Goal: Information Seeking & Learning: Learn about a topic

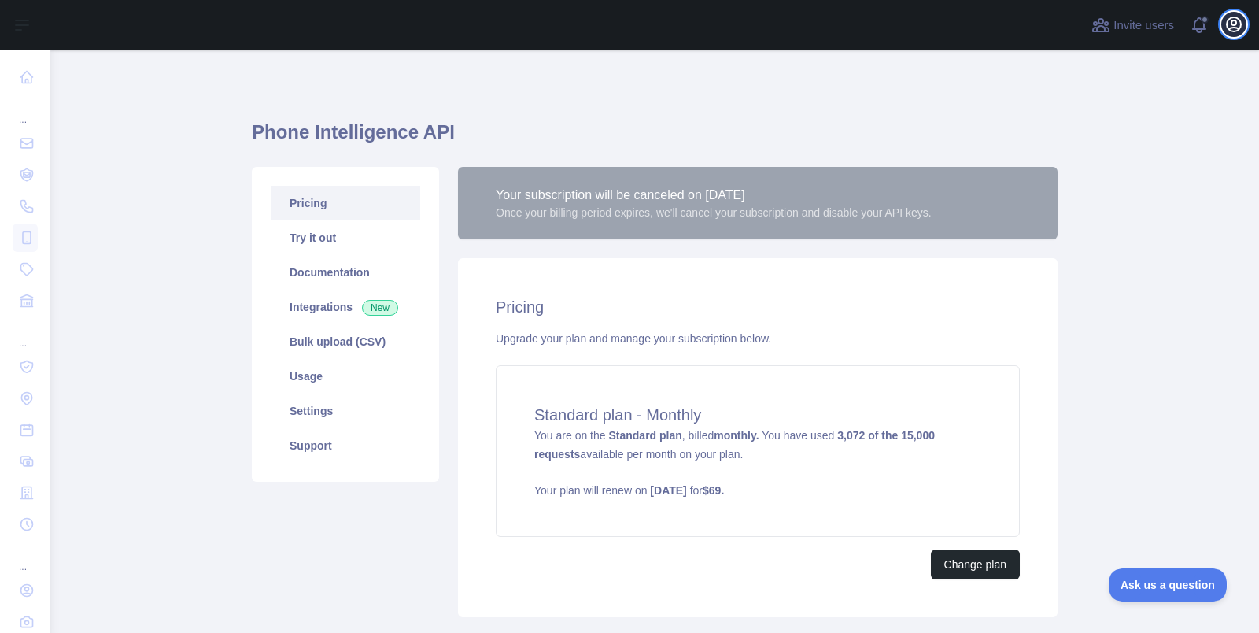
click at [1235, 33] on icon "button" at bounding box center [1234, 24] width 19 height 19
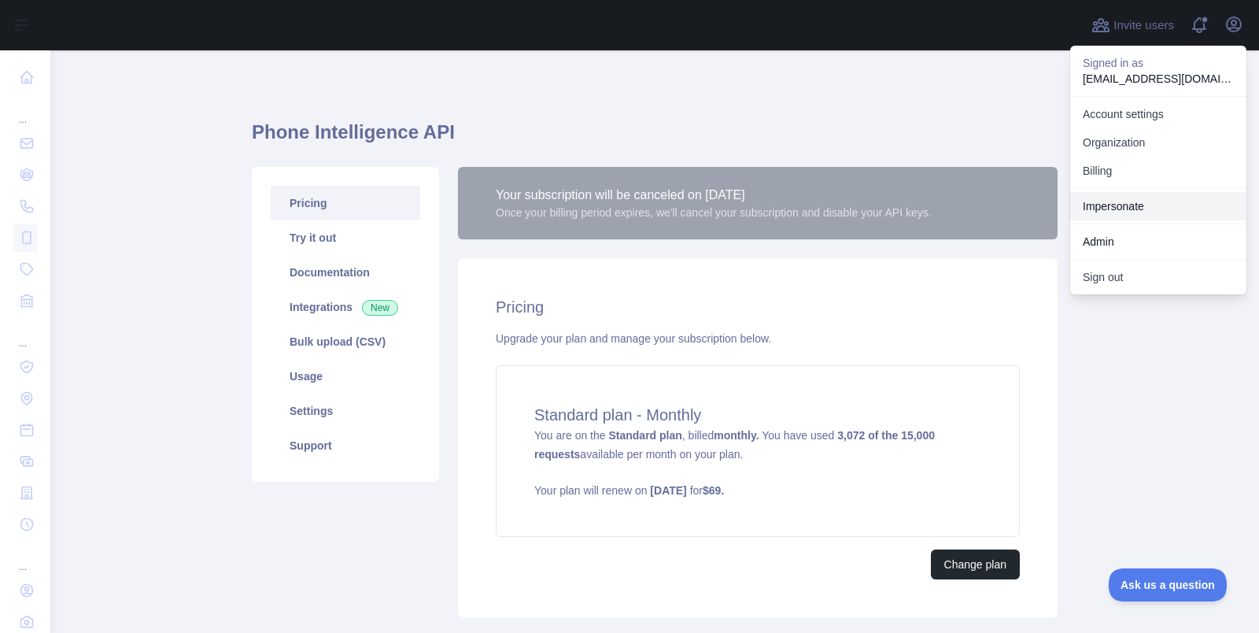
click at [1140, 212] on link "Impersonate" at bounding box center [1158, 206] width 176 height 28
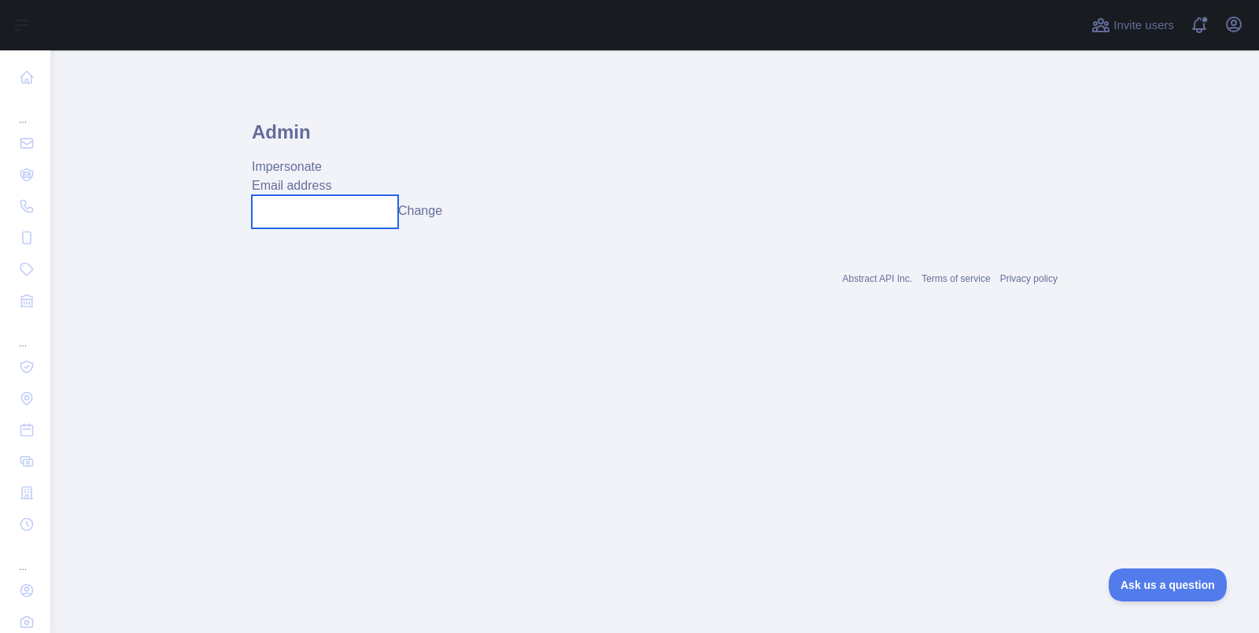
click at [321, 207] on input "text" at bounding box center [325, 211] width 146 height 33
paste input "**********"
type input "**********"
click at [429, 213] on button "Change" at bounding box center [420, 210] width 44 height 19
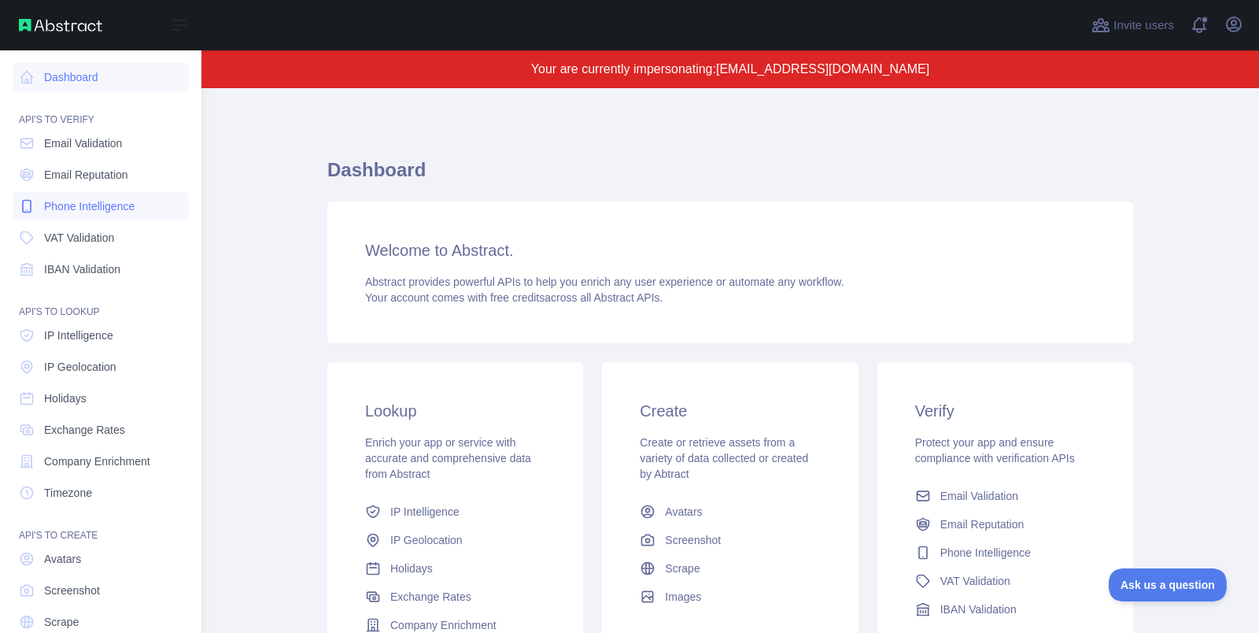
click at [72, 201] on span "Phone Intelligence" at bounding box center [89, 206] width 91 height 16
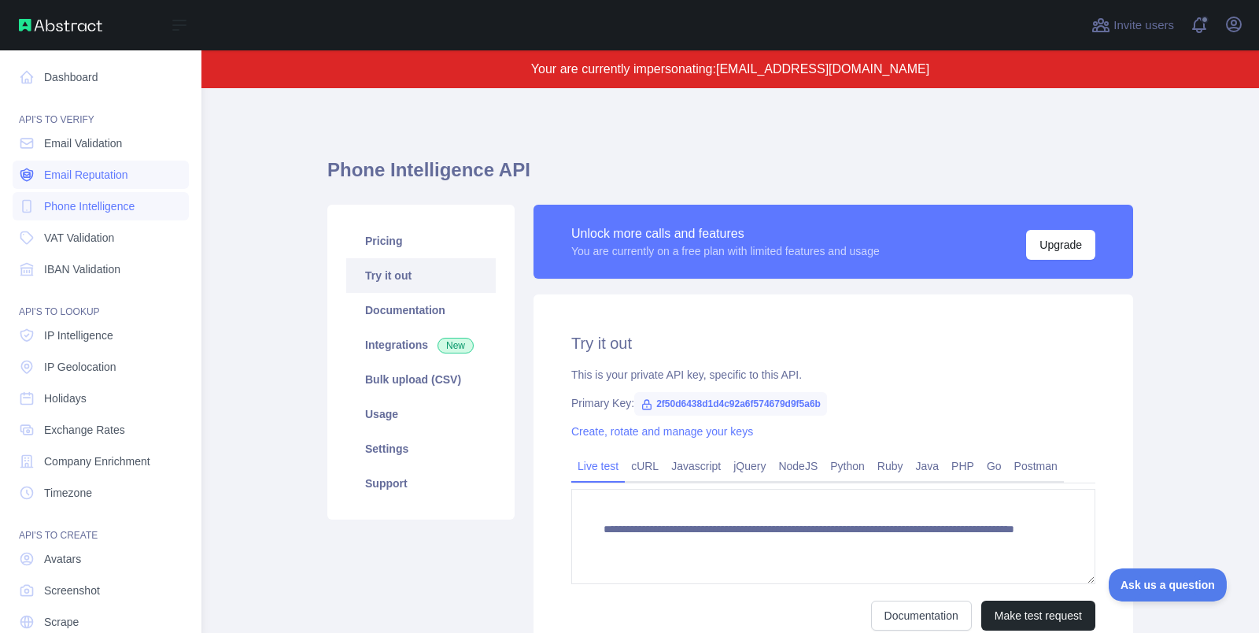
click at [76, 177] on span "Email Reputation" at bounding box center [86, 175] width 84 height 16
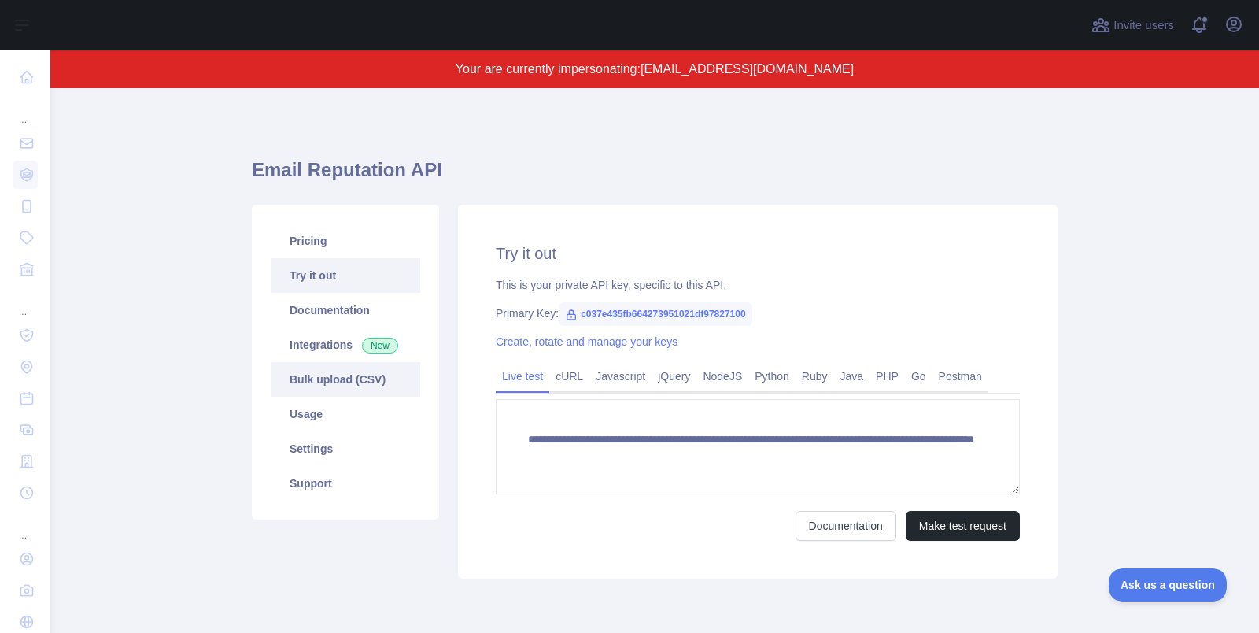
click at [343, 375] on link "Bulk upload (CSV)" at bounding box center [346, 379] width 150 height 35
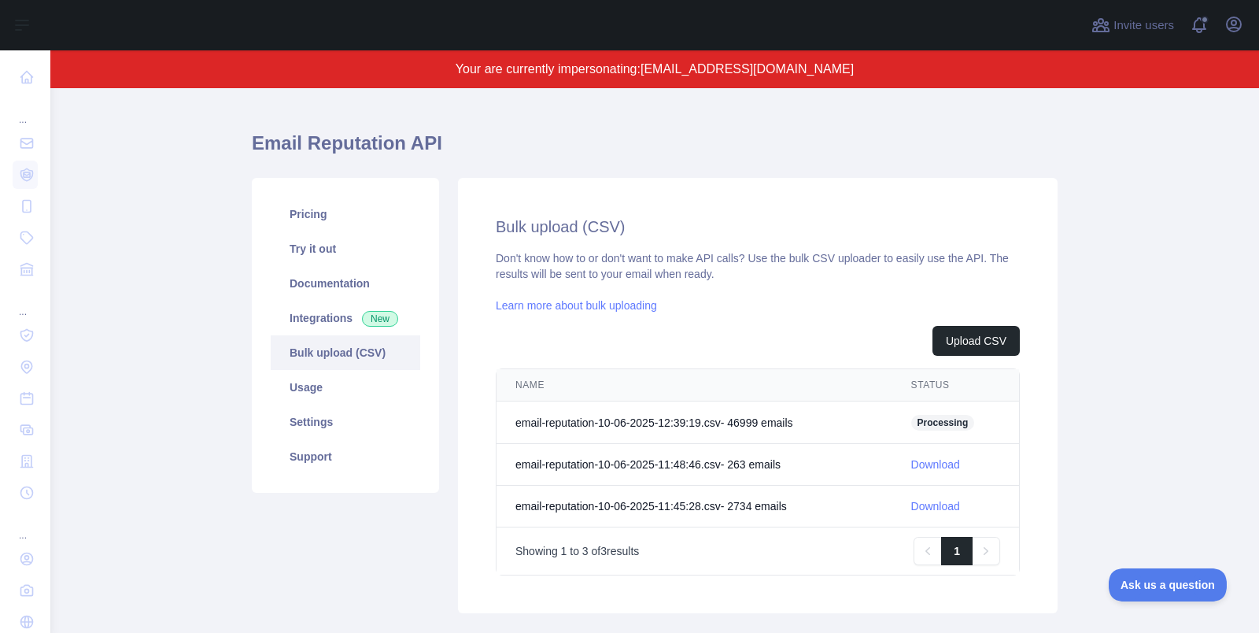
scroll to position [29, 0]
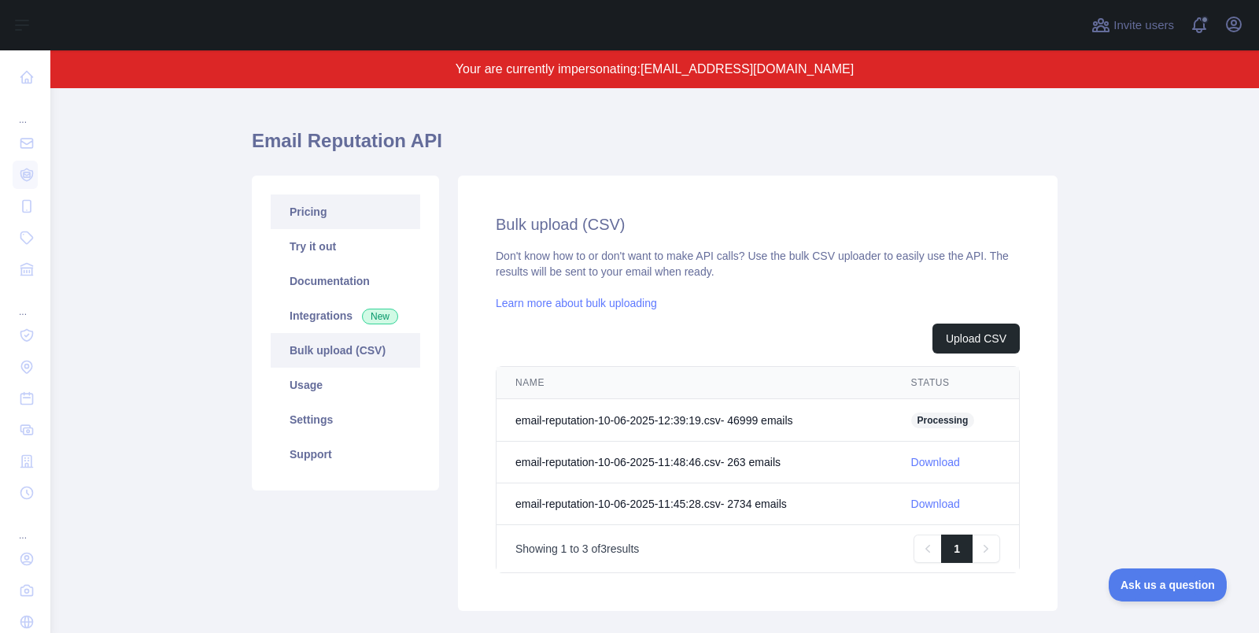
click at [312, 217] on link "Pricing" at bounding box center [346, 211] width 150 height 35
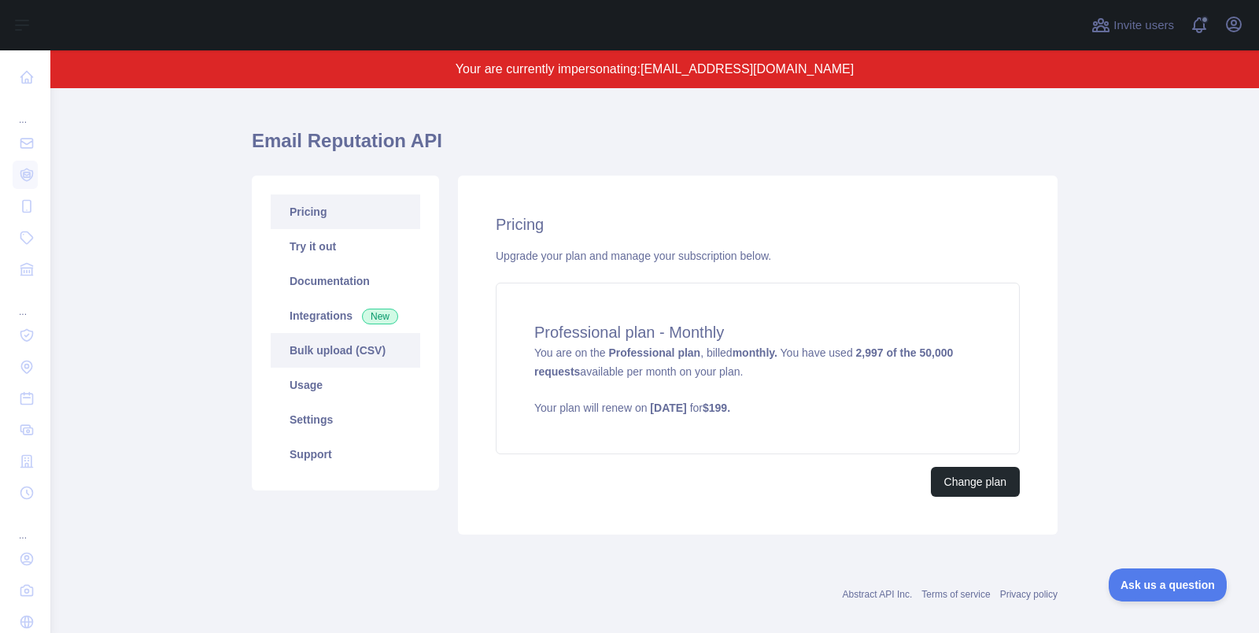
click at [370, 359] on link "Bulk upload (CSV)" at bounding box center [346, 350] width 150 height 35
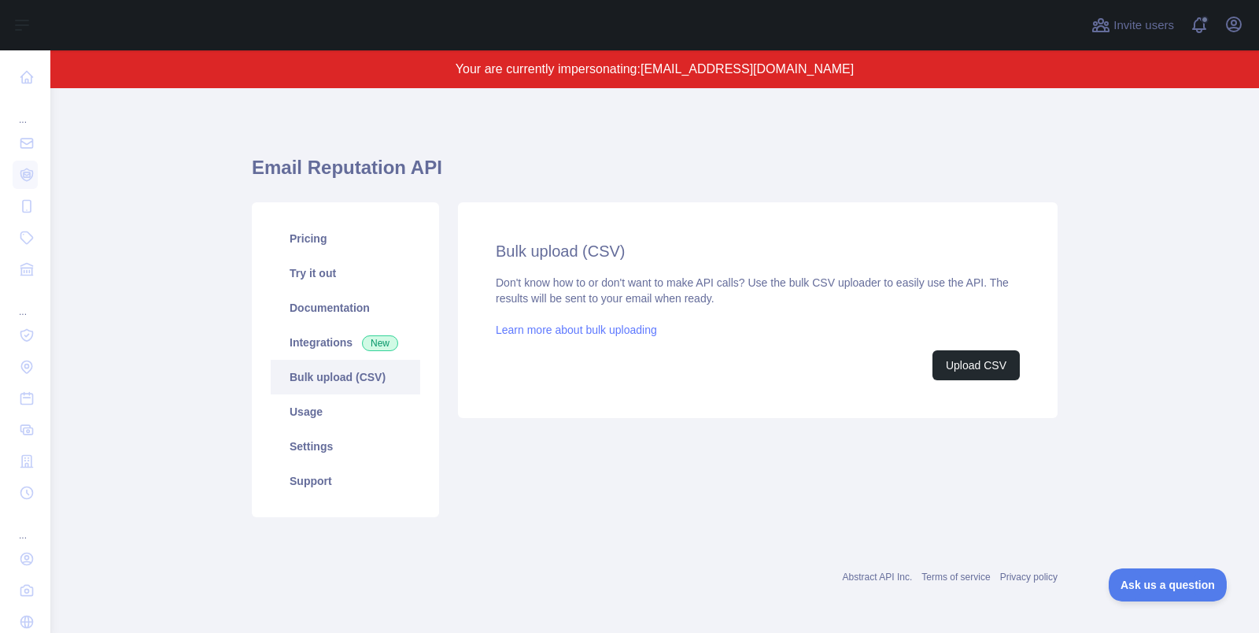
scroll to position [29, 0]
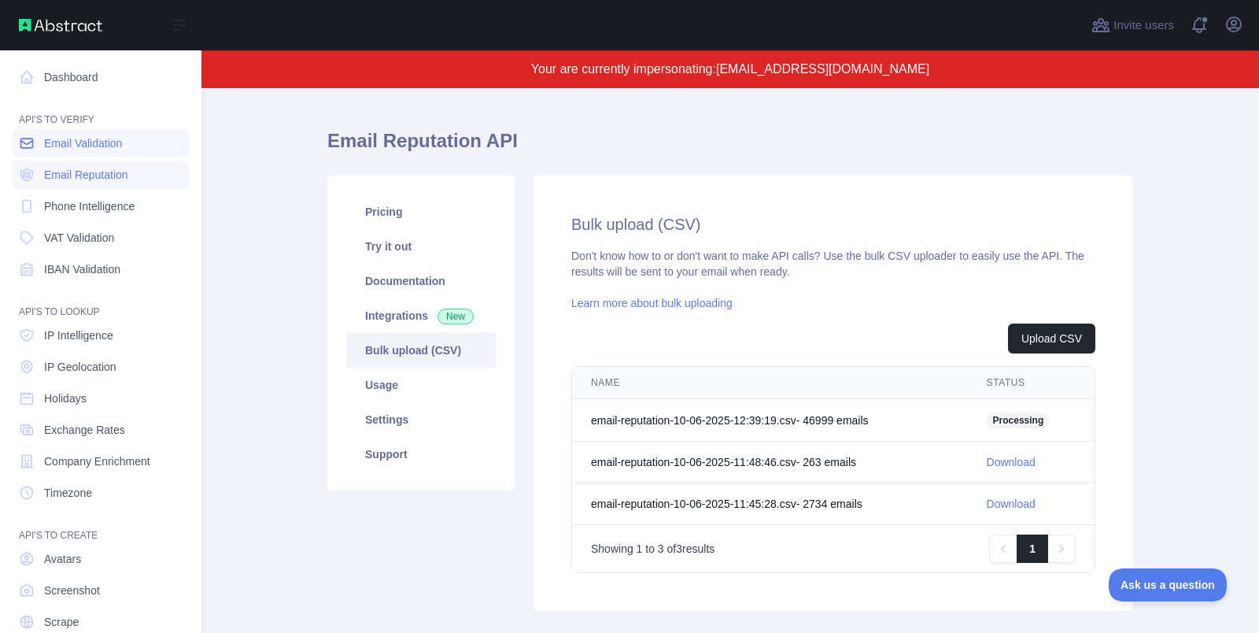
click at [57, 150] on span "Email Validation" at bounding box center [83, 143] width 78 height 16
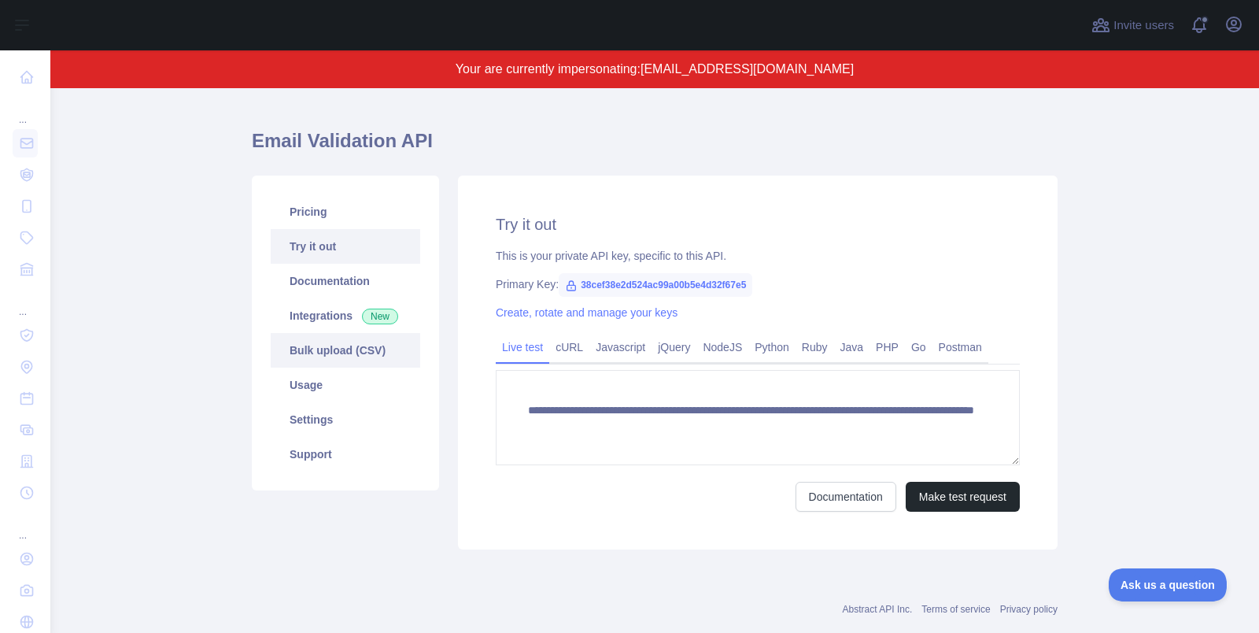
click at [365, 350] on link "Bulk upload (CSV)" at bounding box center [346, 350] width 150 height 35
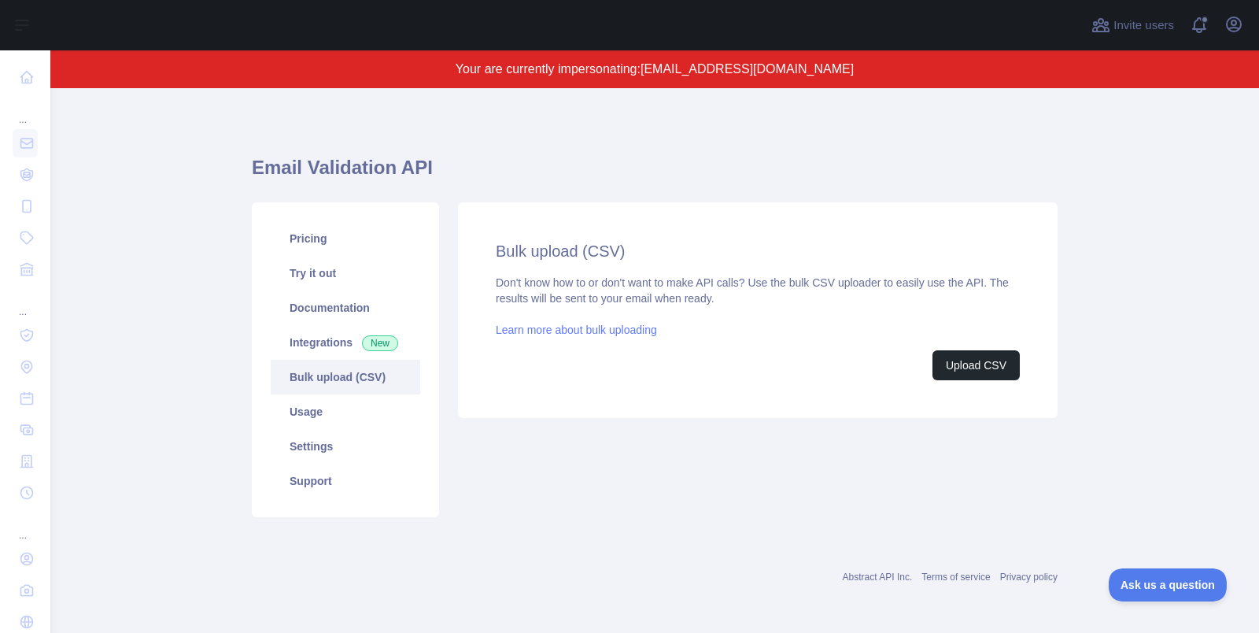
scroll to position [29, 0]
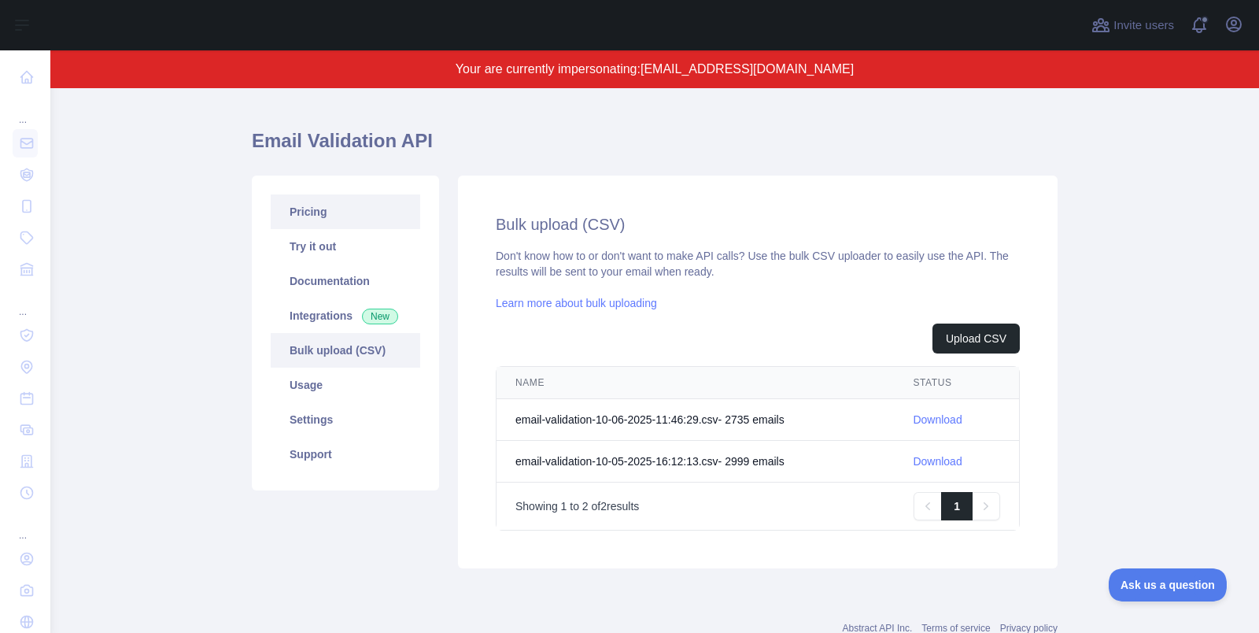
click at [362, 198] on link "Pricing" at bounding box center [346, 211] width 150 height 35
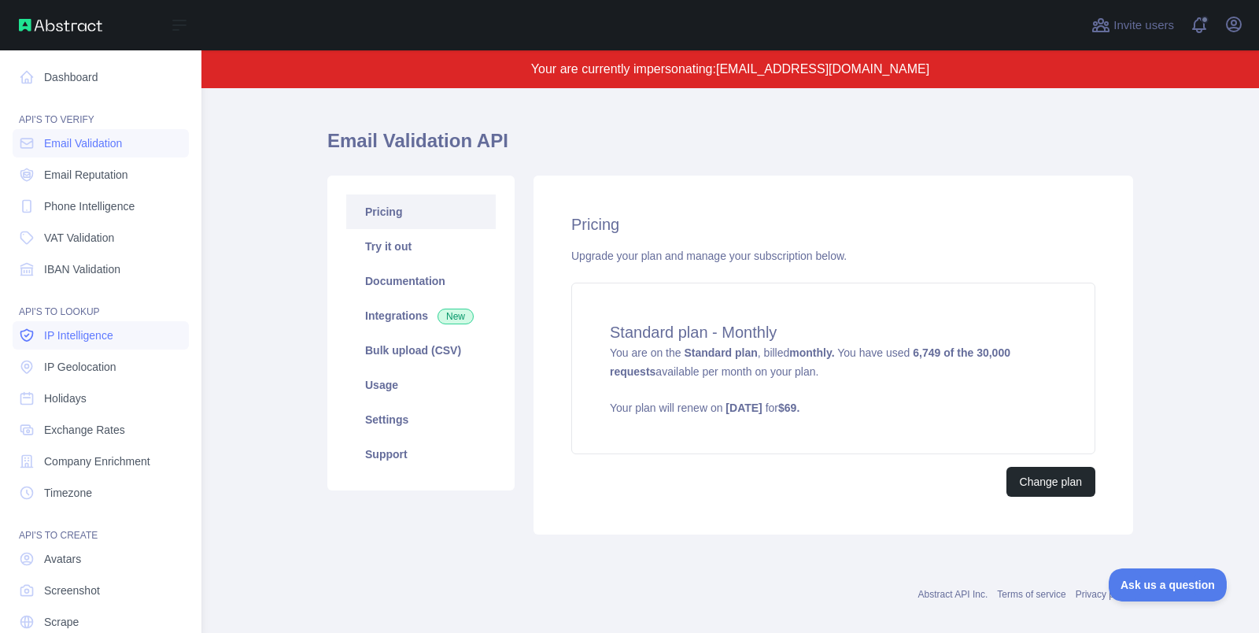
click at [131, 348] on link "IP Intelligence" at bounding box center [101, 335] width 176 height 28
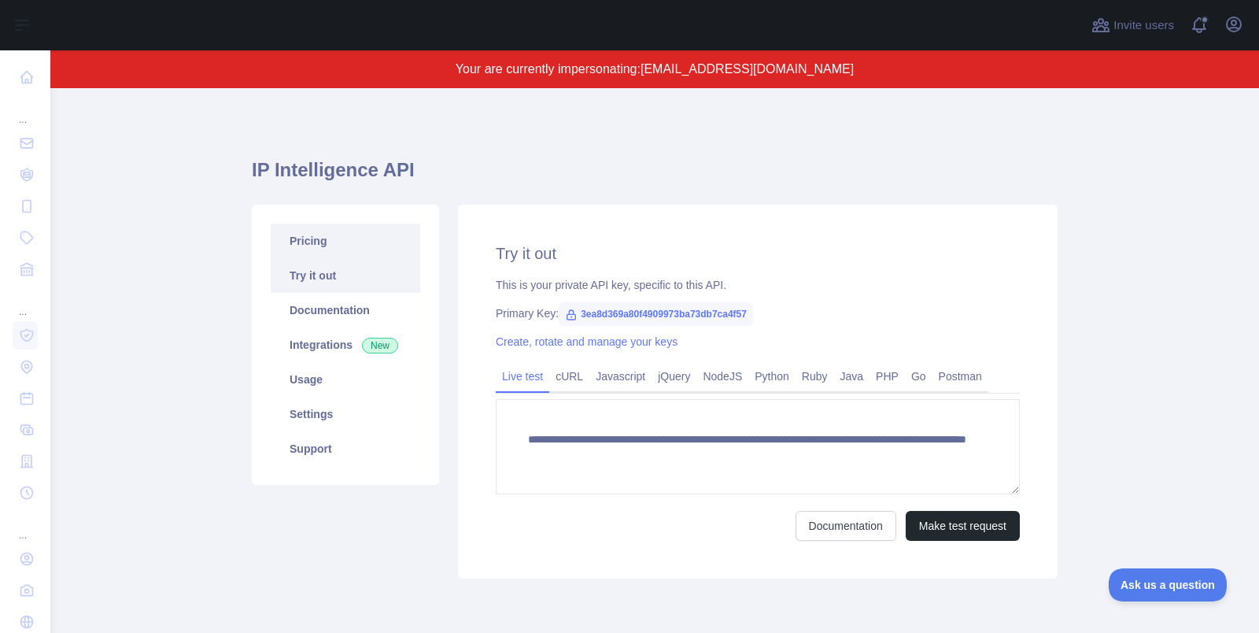
click at [361, 235] on link "Pricing" at bounding box center [346, 241] width 150 height 35
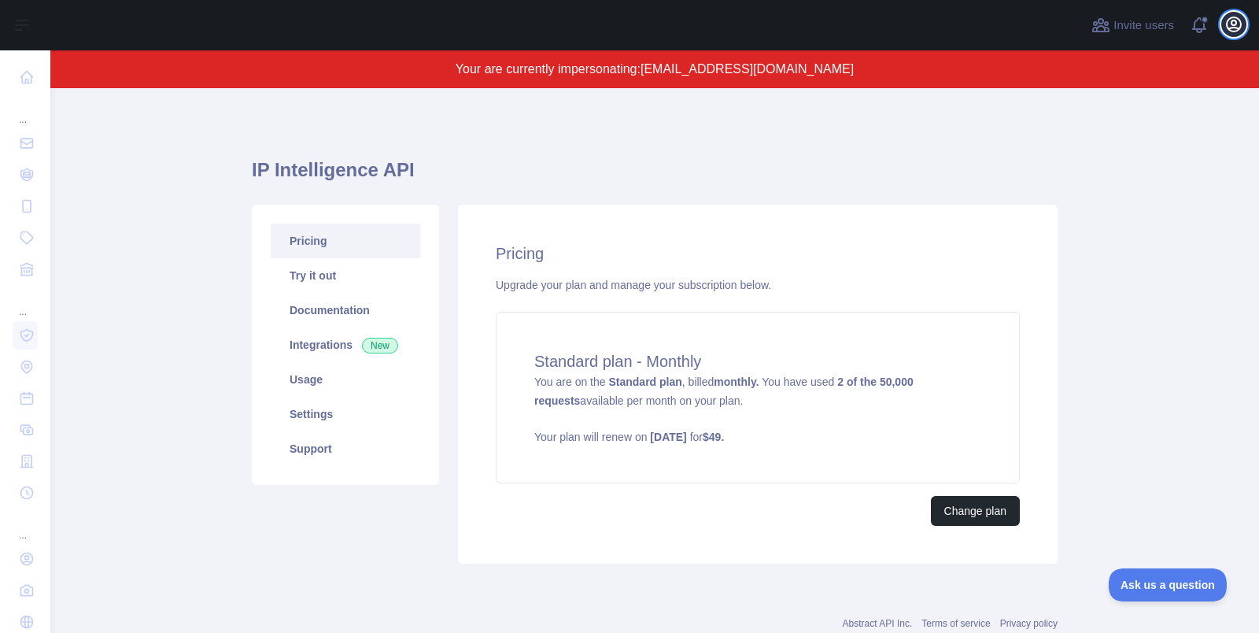
click at [1228, 31] on icon "button" at bounding box center [1234, 24] width 19 height 19
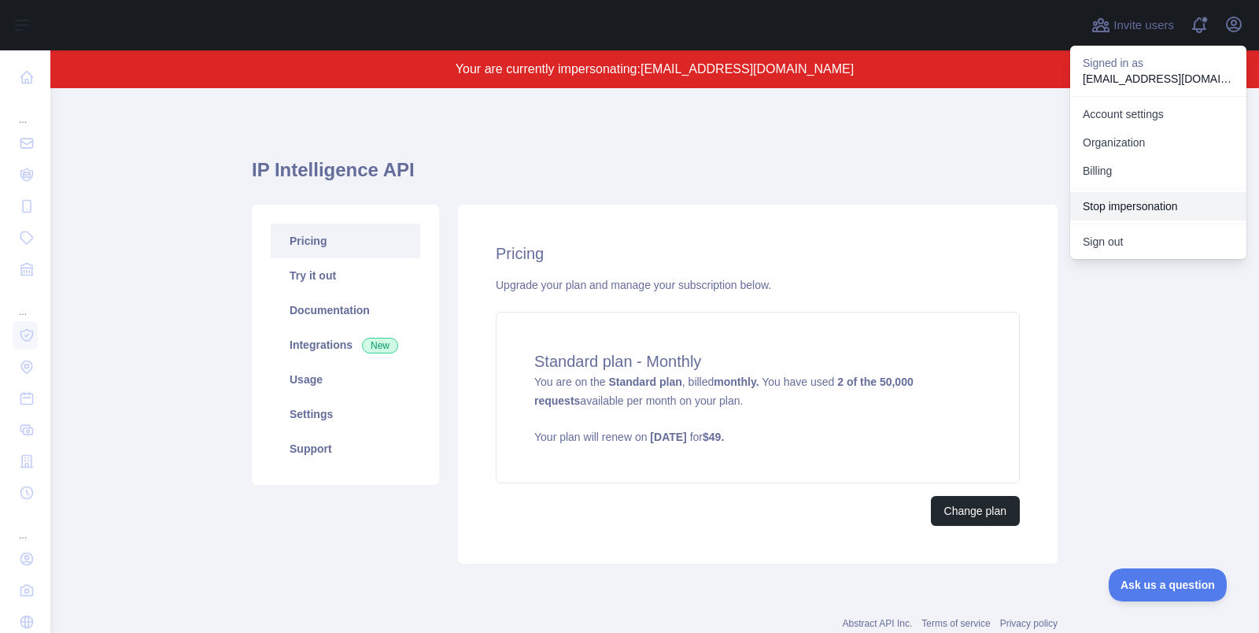
click at [1112, 209] on button "Stop impersonation" at bounding box center [1158, 206] width 176 height 28
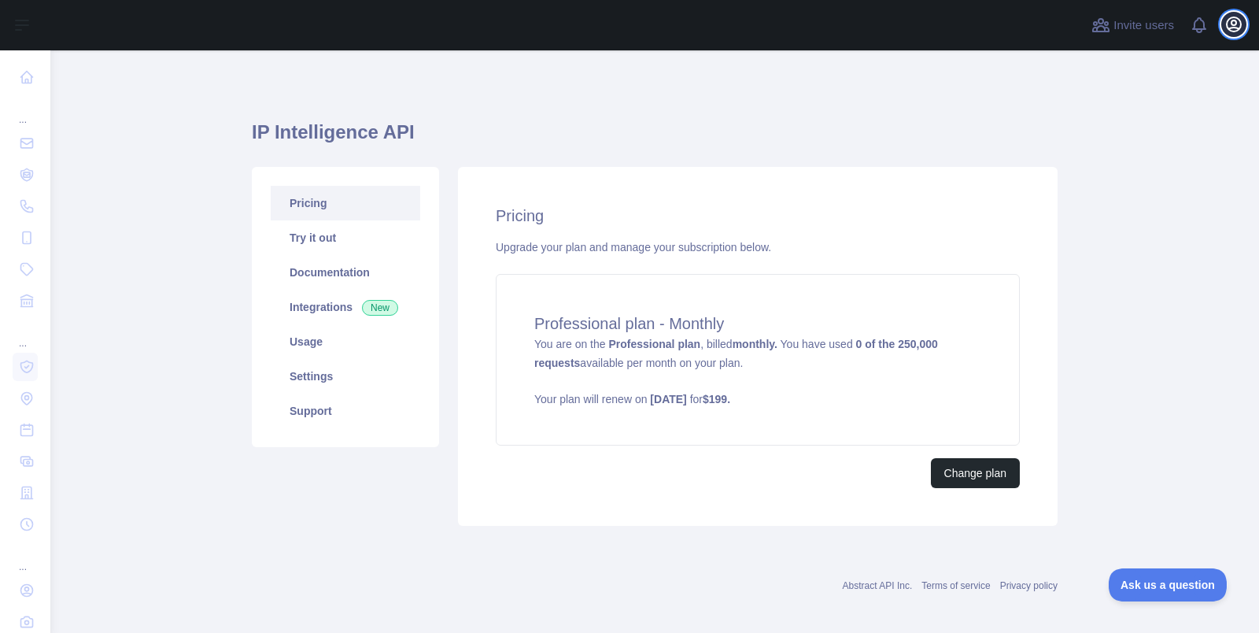
click at [1232, 30] on icon "button" at bounding box center [1234, 24] width 19 height 19
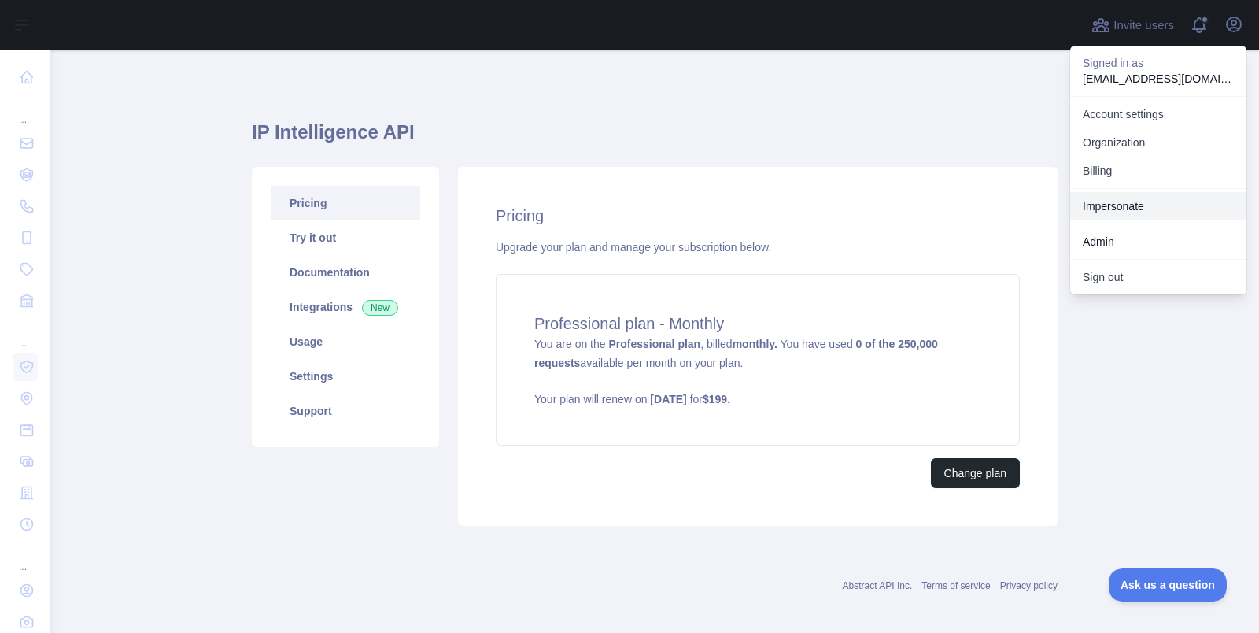
click at [1124, 211] on link "Impersonate" at bounding box center [1158, 206] width 176 height 28
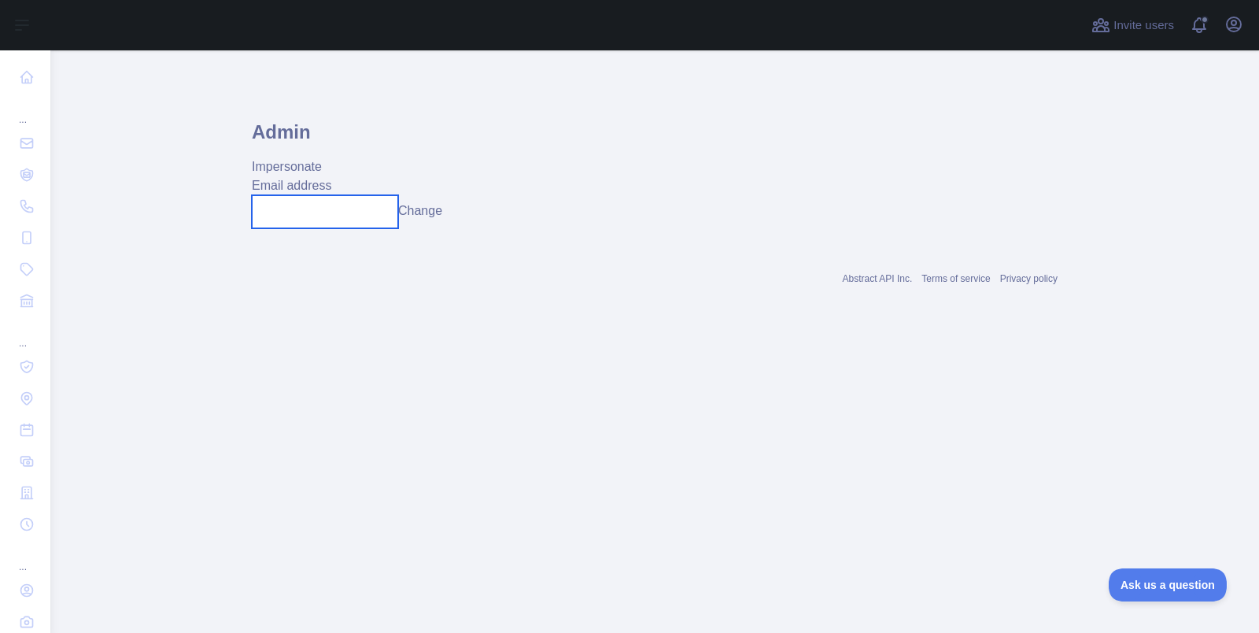
click at [297, 220] on input "text" at bounding box center [325, 211] width 146 height 33
paste input "**********"
type input "**********"
paste input "**********"
type input "**********"
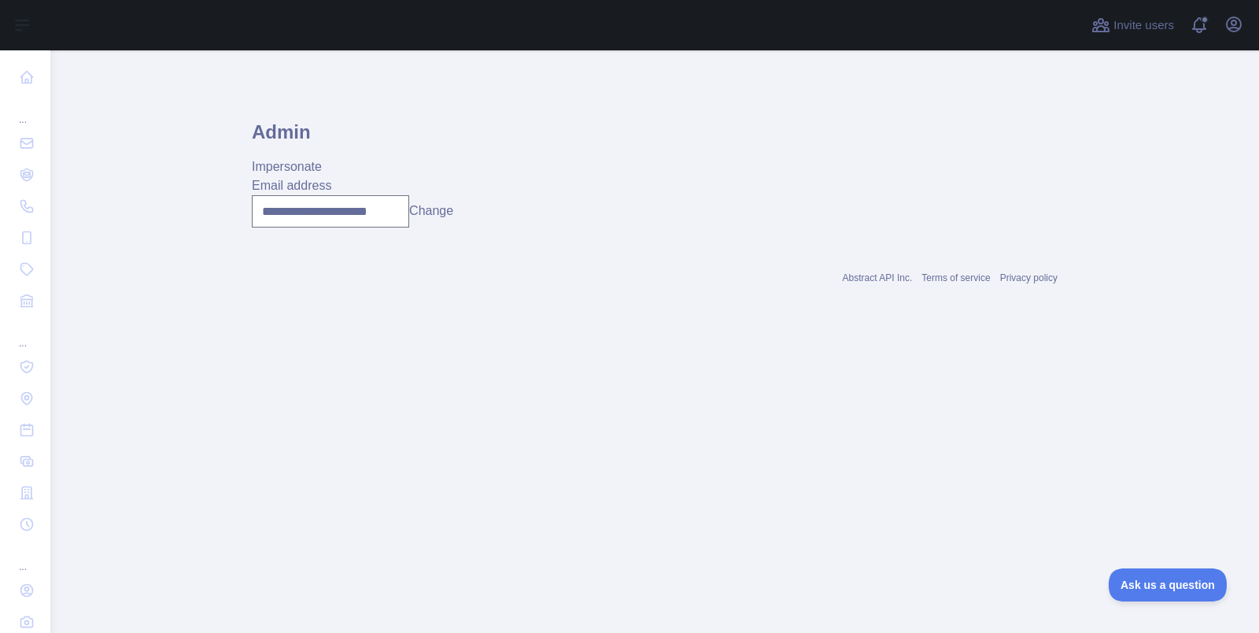
click at [430, 211] on button "Change" at bounding box center [431, 210] width 44 height 19
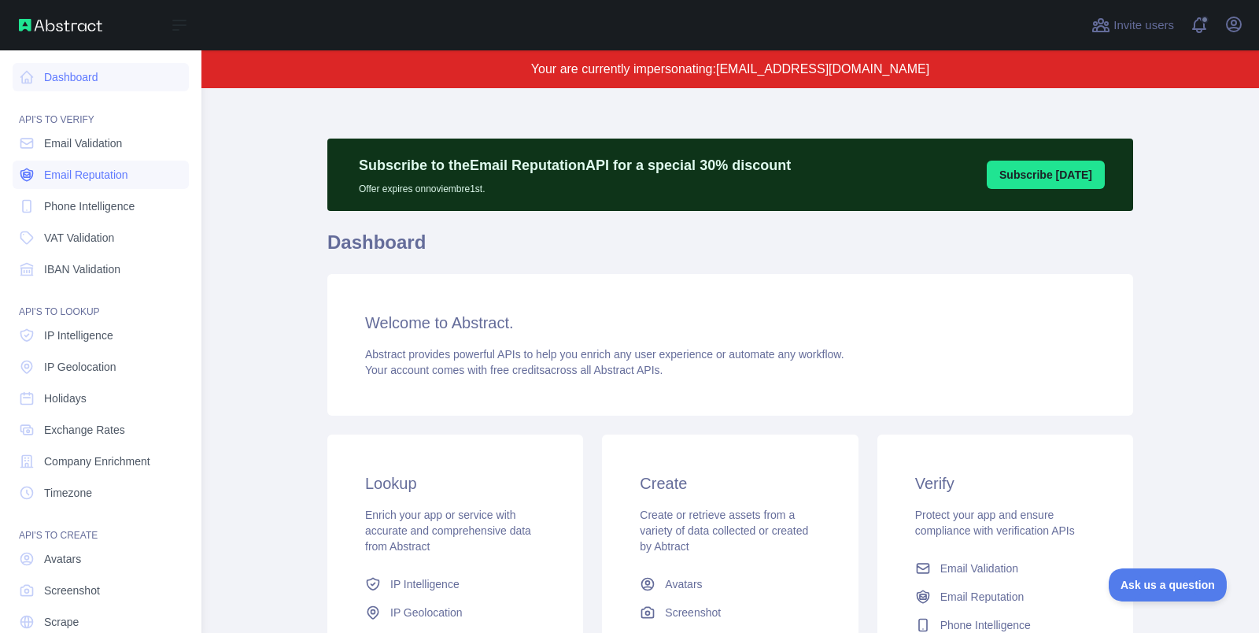
click at [104, 179] on span "Email Reputation" at bounding box center [86, 175] width 84 height 16
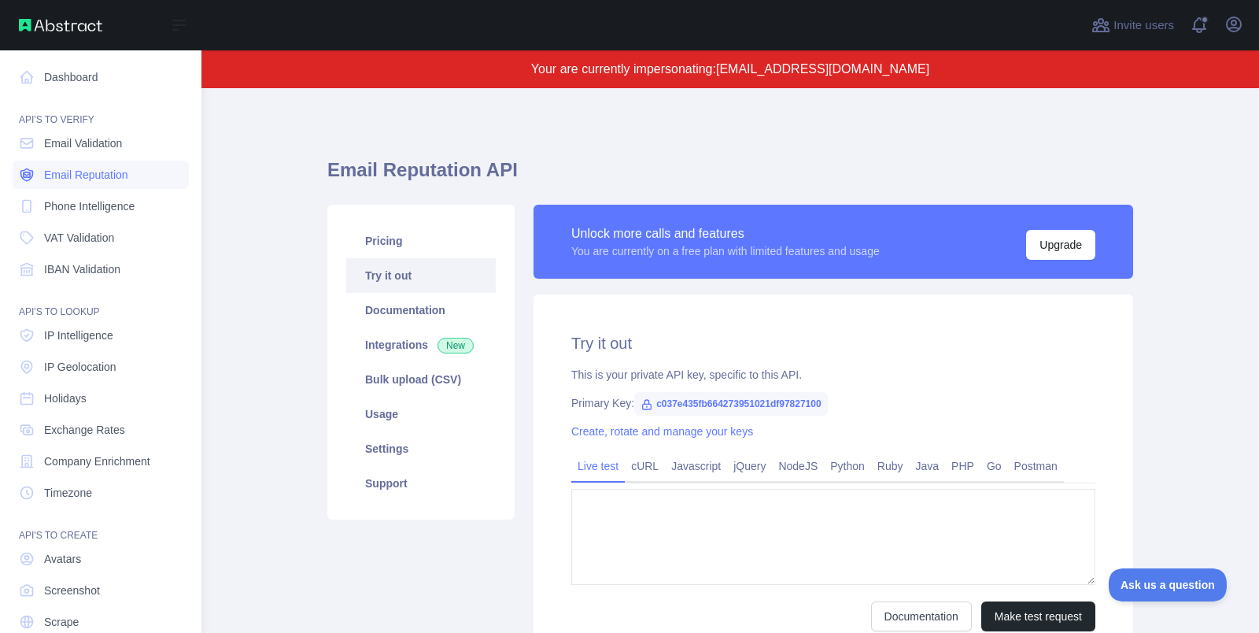
type textarea "**********"
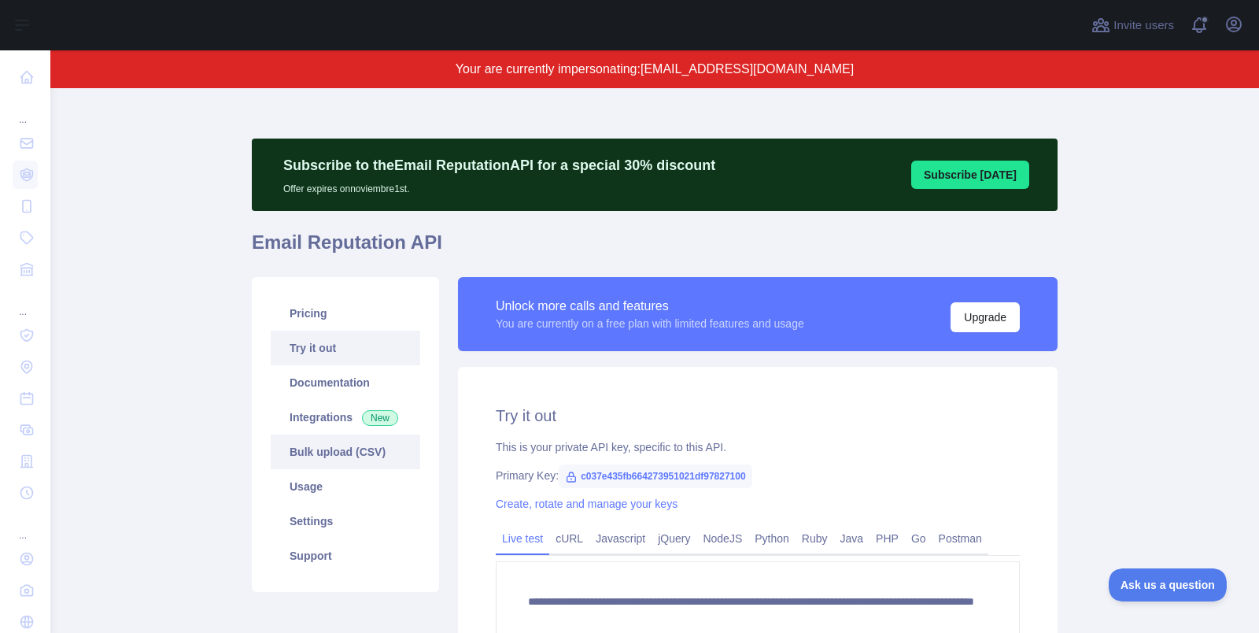
click at [382, 461] on link "Bulk upload (CSV)" at bounding box center [346, 451] width 150 height 35
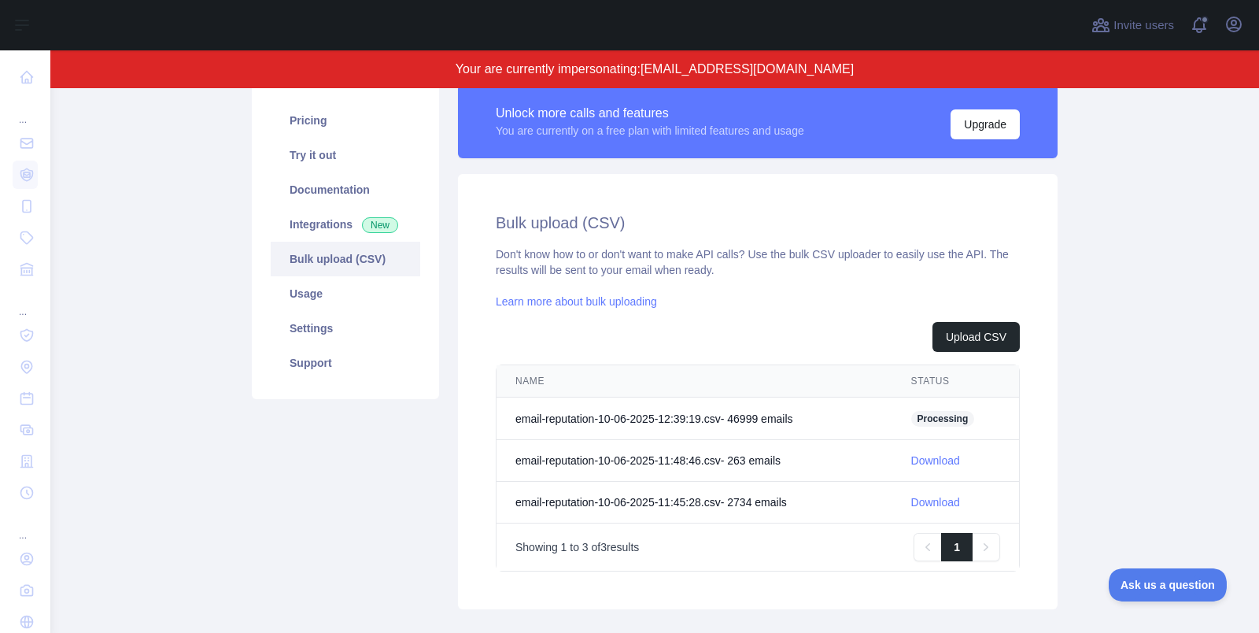
scroll to position [195, 0]
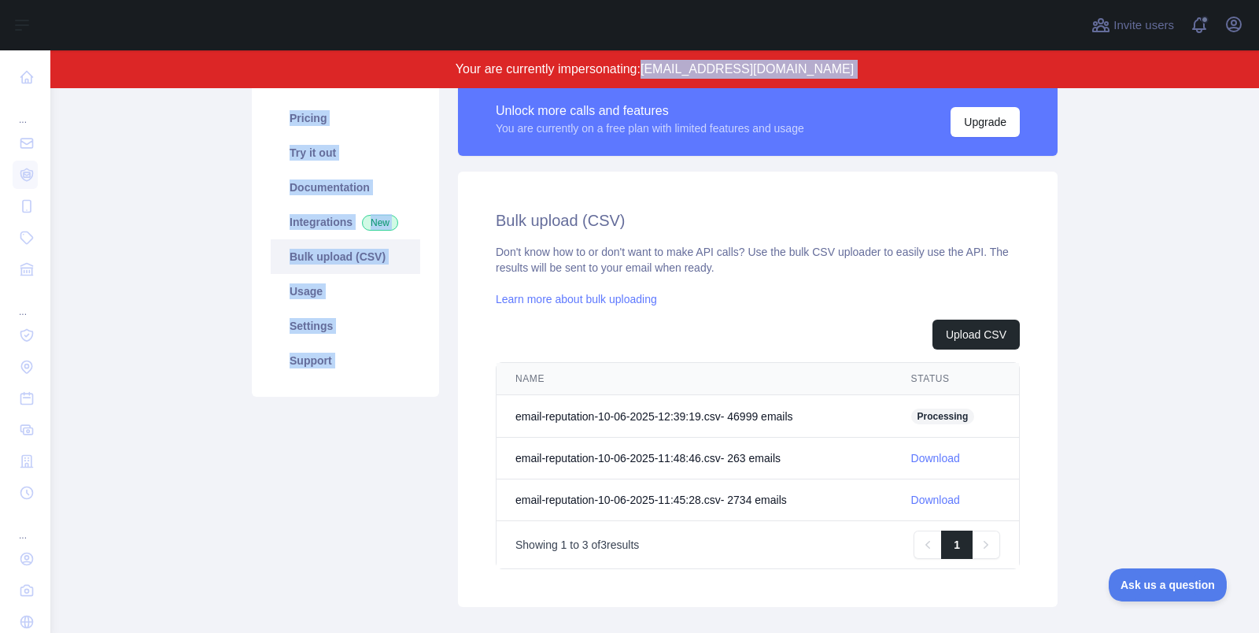
drag, startPoint x: 685, startPoint y: 73, endPoint x: 863, endPoint y: 89, distance: 179.3
click at [863, 89] on div "Invite users View notifications Open user menu Your are currently impersonating…" at bounding box center [654, 316] width 1209 height 633
click at [863, 89] on div "Unlock more calls and features You are currently on a free plan with limited fe…" at bounding box center [758, 119] width 600 height 74
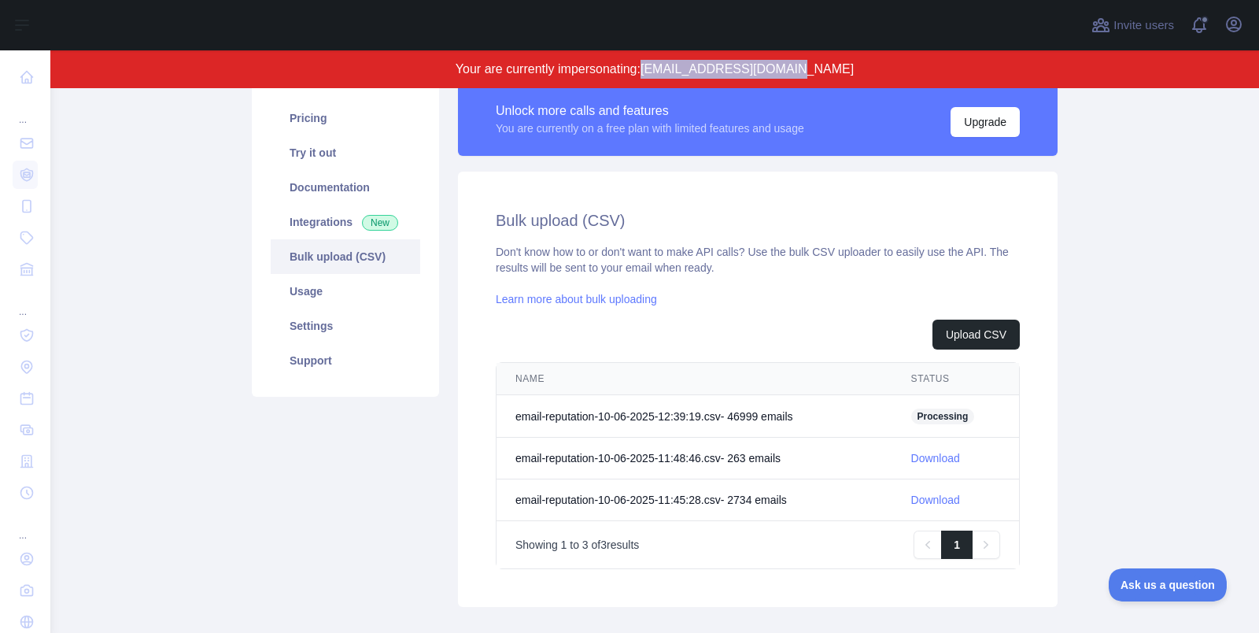
drag, startPoint x: 688, startPoint y: 71, endPoint x: 818, endPoint y: 71, distance: 129.9
click at [818, 71] on span "[EMAIL_ADDRESS][DOMAIN_NAME]" at bounding box center [747, 68] width 213 height 13
copy span "[EMAIL_ADDRESS][DOMAIN_NAME]"
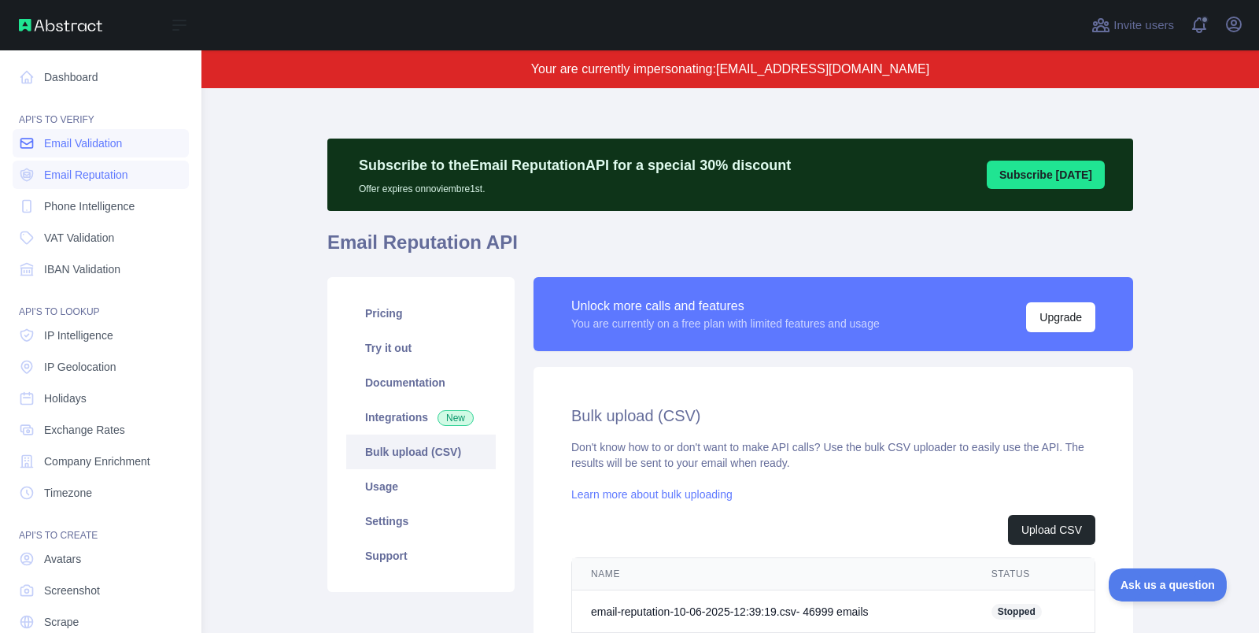
click at [88, 135] on span "Email Validation" at bounding box center [83, 143] width 78 height 16
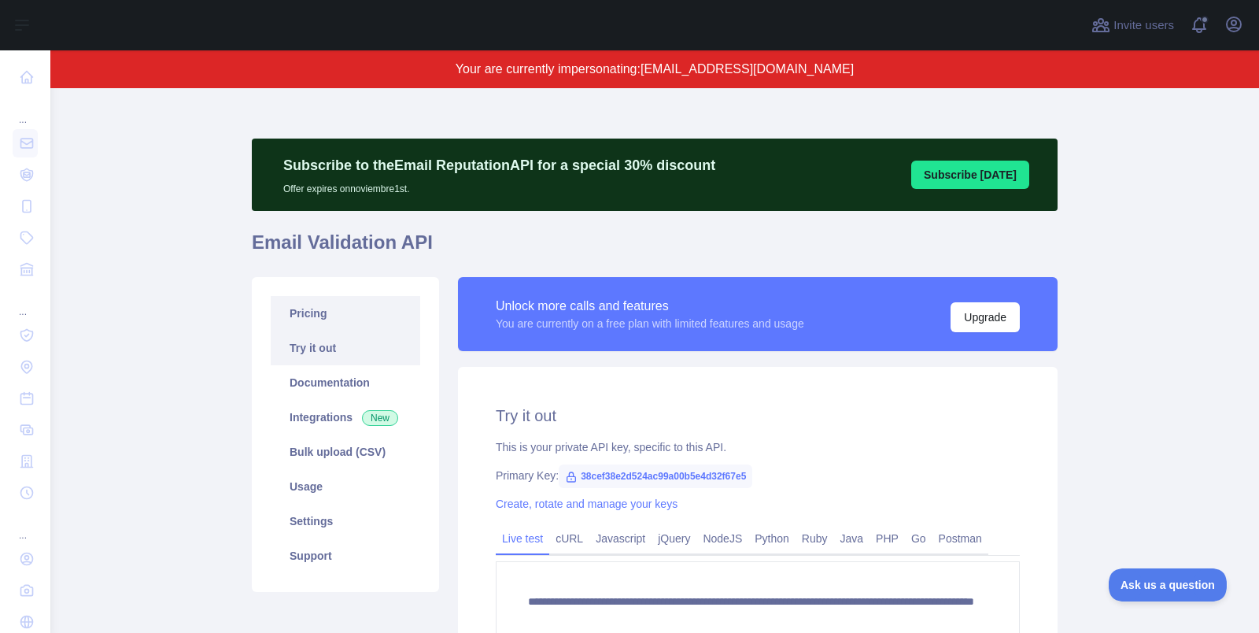
click at [361, 316] on link "Pricing" at bounding box center [346, 313] width 150 height 35
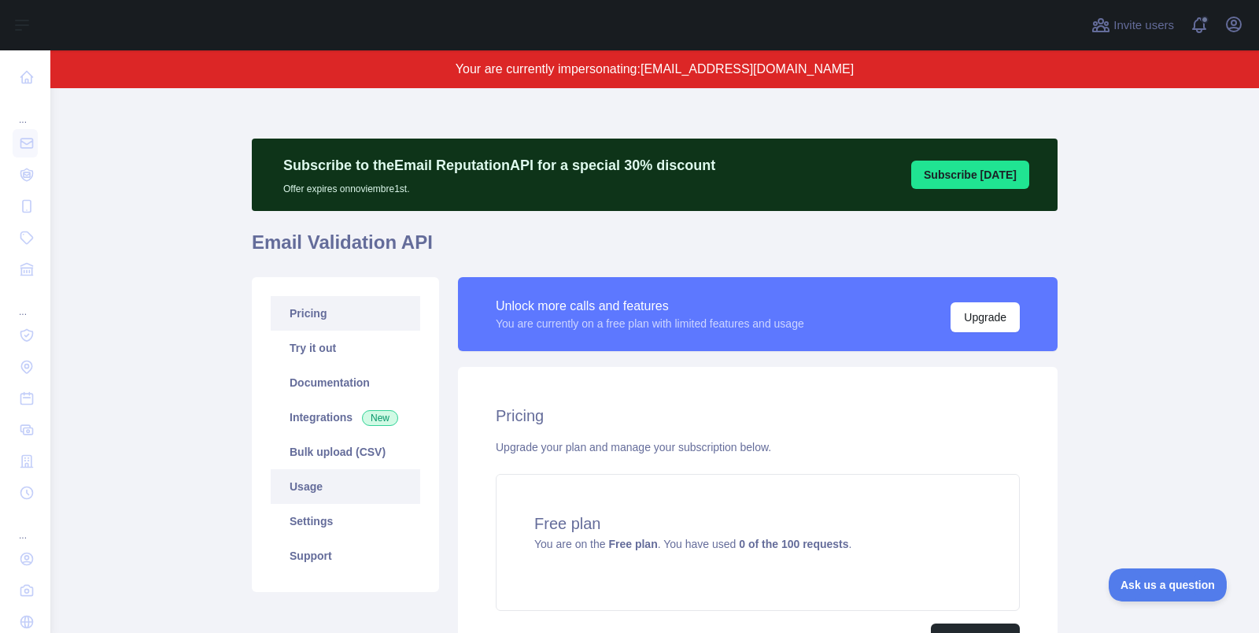
click at [363, 485] on link "Usage" at bounding box center [346, 486] width 150 height 35
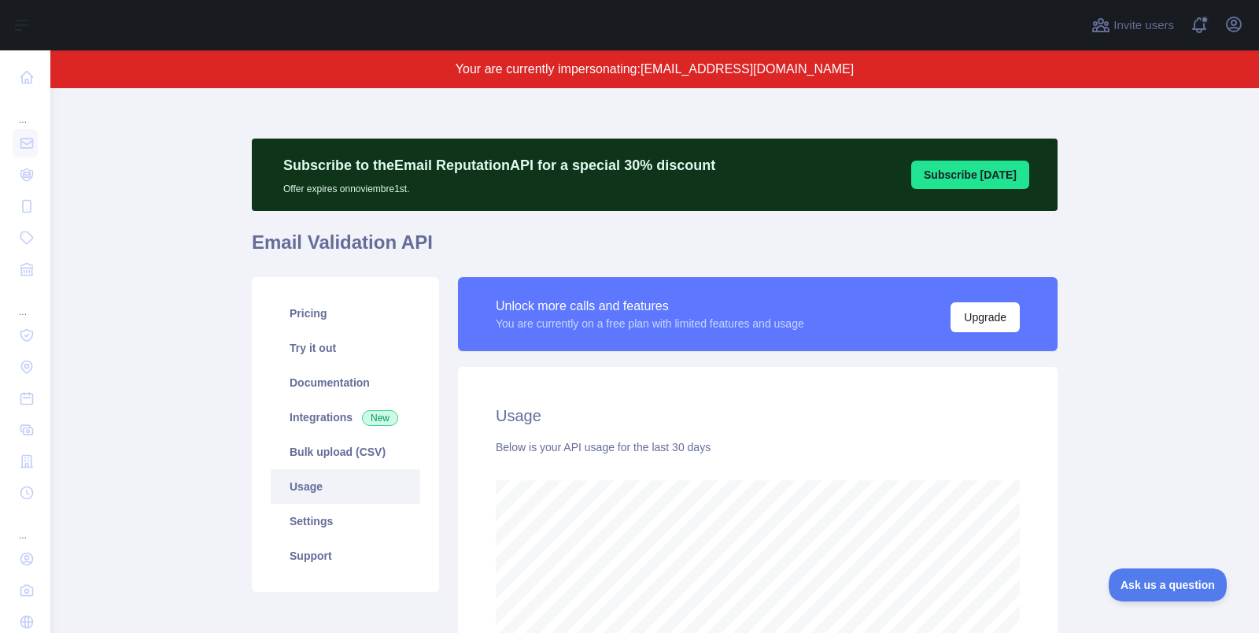
scroll to position [545, 1209]
click at [362, 460] on link "Bulk upload (CSV)" at bounding box center [346, 451] width 150 height 35
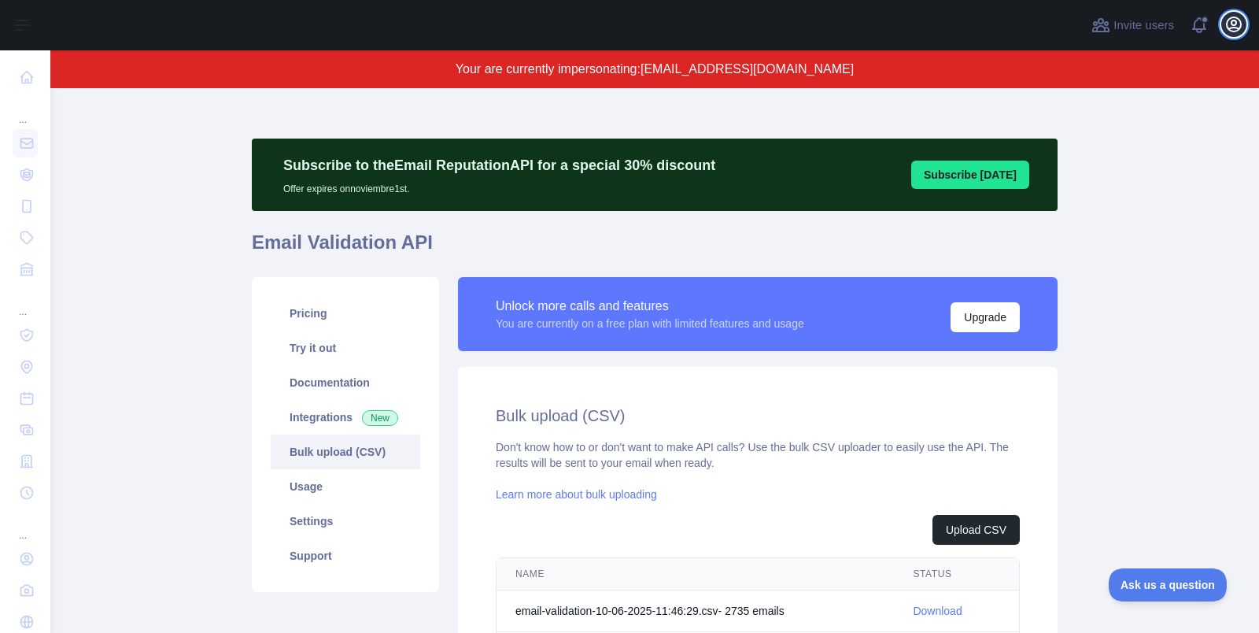
click at [1236, 19] on icon "button" at bounding box center [1234, 24] width 19 height 19
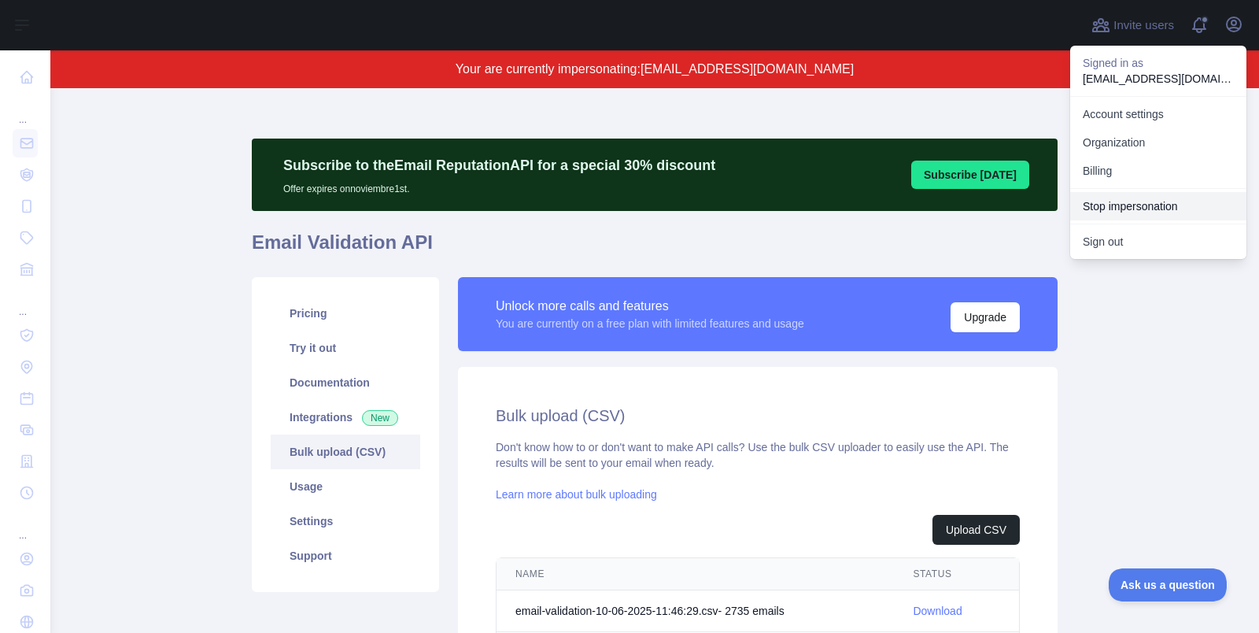
click at [1155, 200] on button "Stop impersonation" at bounding box center [1158, 206] width 176 height 28
